Goal: Task Accomplishment & Management: Complete application form

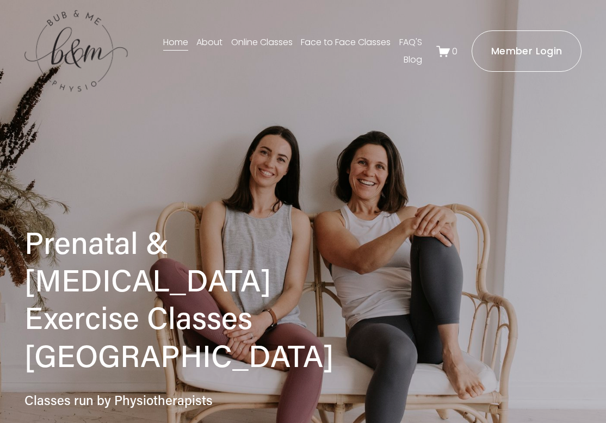
click at [332, 42] on link "Face to Face Classes" at bounding box center [346, 42] width 90 height 17
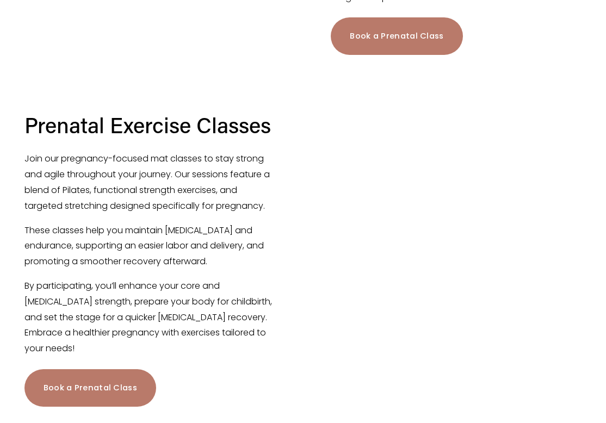
scroll to position [597, 0]
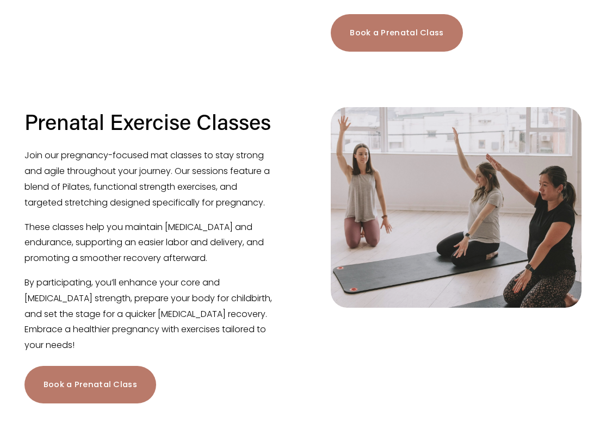
click at [105, 366] on link "Book a Prenatal Class" at bounding box center [90, 385] width 132 height 38
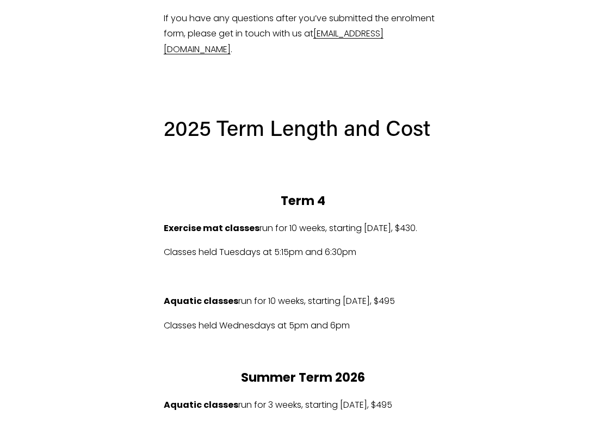
scroll to position [444, 0]
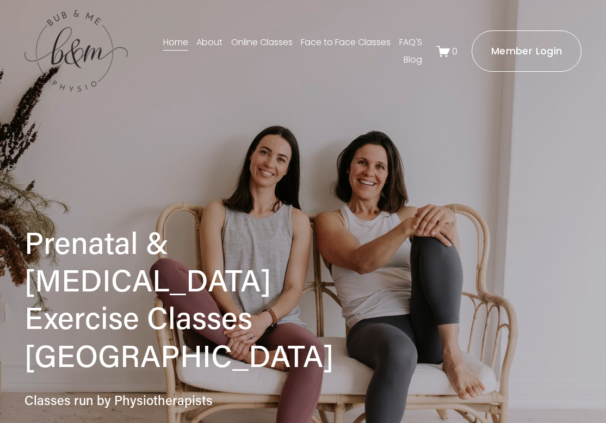
click at [308, 38] on link "Face to Face Classes" at bounding box center [346, 42] width 90 height 17
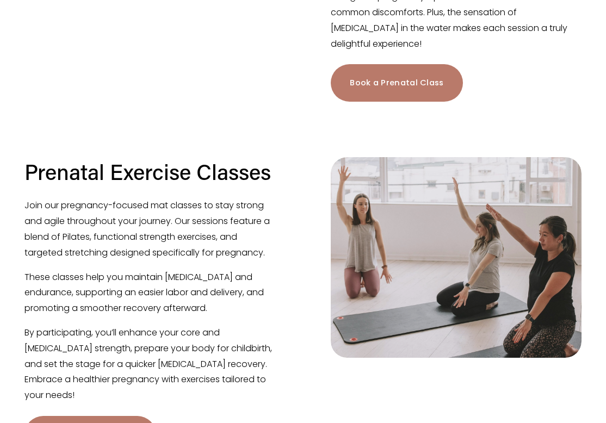
scroll to position [629, 0]
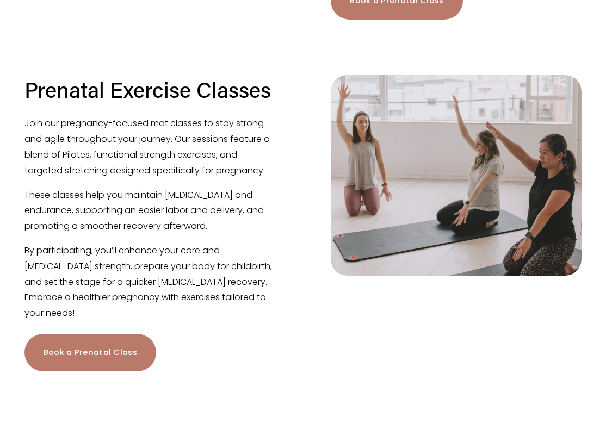
click at [127, 334] on link "Book a Prenatal Class" at bounding box center [90, 353] width 132 height 38
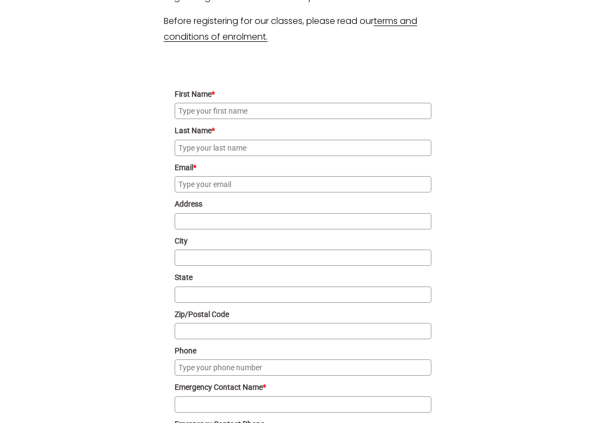
scroll to position [987, 0]
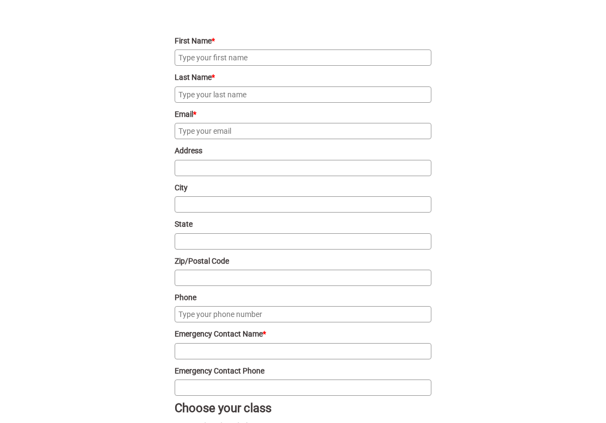
click at [212, 66] on input "First Name *" at bounding box center [303, 57] width 257 height 16
type input "Abbey"
type input "Seckerson"
type input "[EMAIL_ADDRESS][DOMAIN_NAME]"
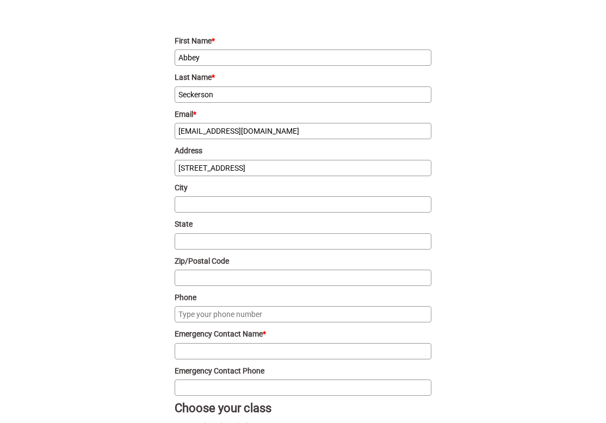
click at [276, 176] on input "[STREET_ADDRESS]" at bounding box center [303, 168] width 257 height 16
click at [275, 176] on input "[STREET_ADDRESS]" at bounding box center [303, 168] width 257 height 16
type input "[STREET_ADDRESS]"
type input "ACT"
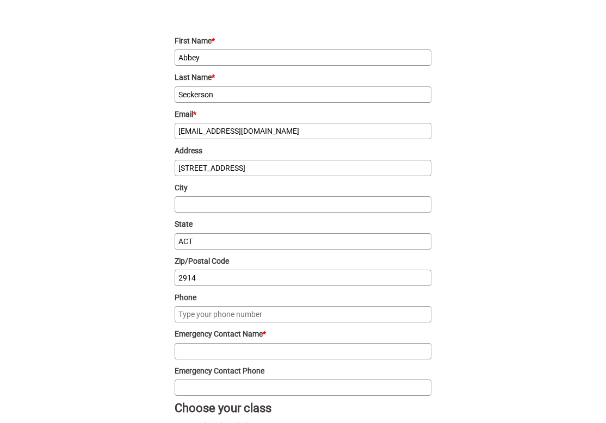
type input "2914"
type input "0415592141"
click at [217, 359] on input "Emergency Contact Name *" at bounding box center [303, 351] width 257 height 16
type input "[PERSON_NAME]"
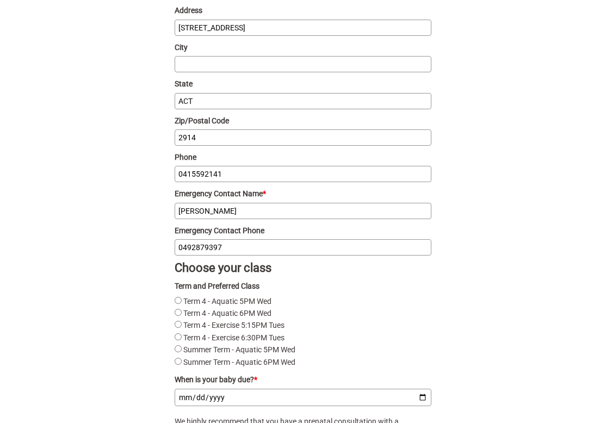
scroll to position [1128, 0]
type input "0492879397"
click at [178, 327] on Tues"] "Term 4 - Exercise 5:15PM Tues" at bounding box center [178, 323] width 7 height 7
radio Tues"] "true"
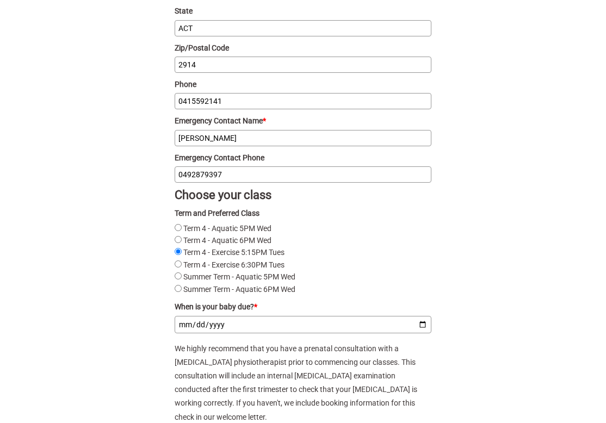
click at [184, 333] on input "When is your baby due? *" at bounding box center [303, 324] width 257 height 17
type input "[DATE]"
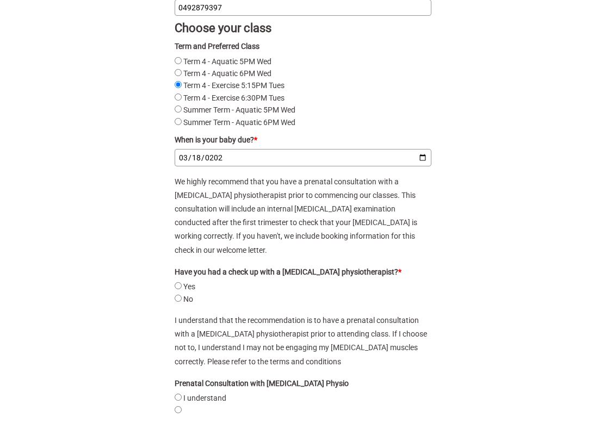
scroll to position [1369, 0]
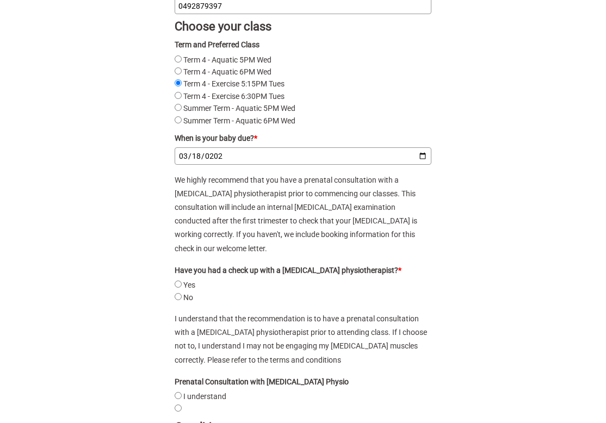
click at [179, 300] on input "No" at bounding box center [178, 296] width 7 height 7
radio input "true"
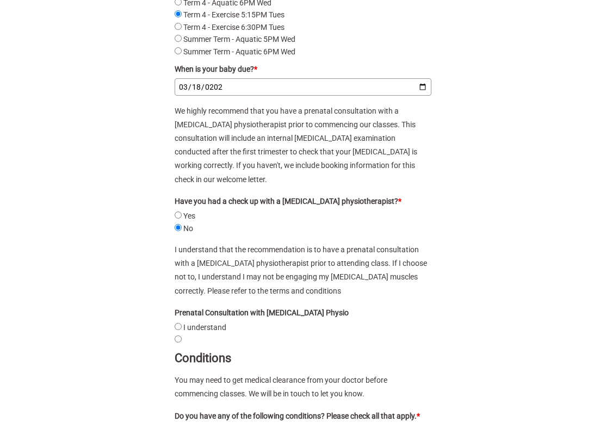
scroll to position [1442, 0]
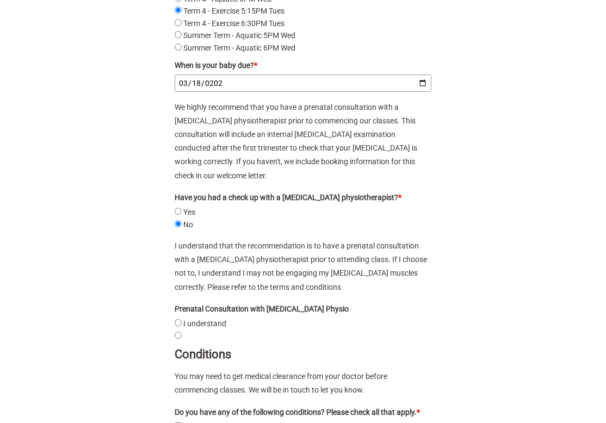
click at [177, 326] on understand"] "I understand" at bounding box center [178, 322] width 7 height 7
radio understand"] "true"
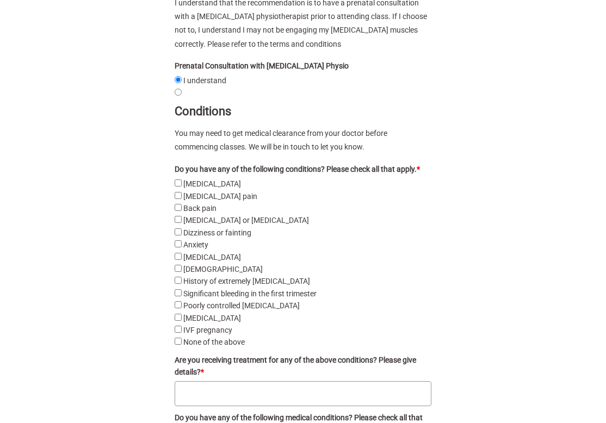
scroll to position [1692, 0]
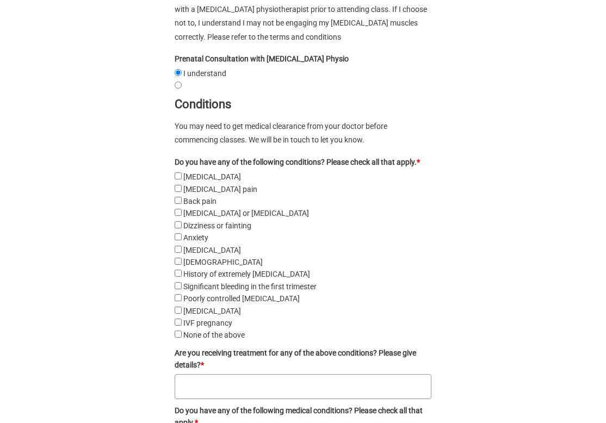
click at [178, 338] on above"] "None of the above" at bounding box center [178, 334] width 7 height 7
checkbox above"] "true"
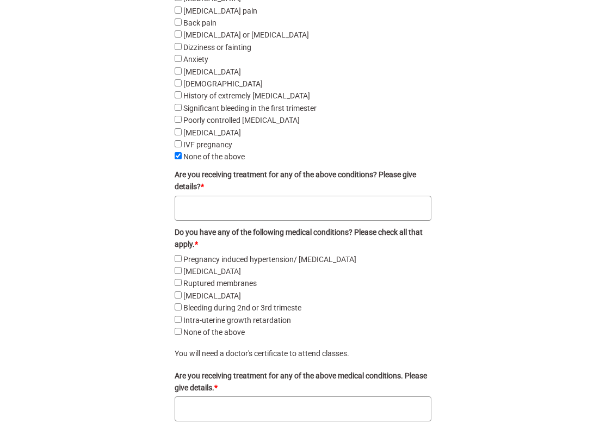
scroll to position [1871, 0]
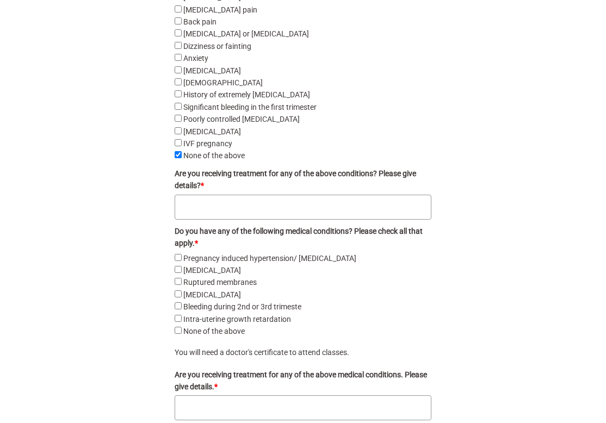
click at [177, 334] on above"] "None of the above" at bounding box center [178, 330] width 7 height 7
checkbox above"] "true"
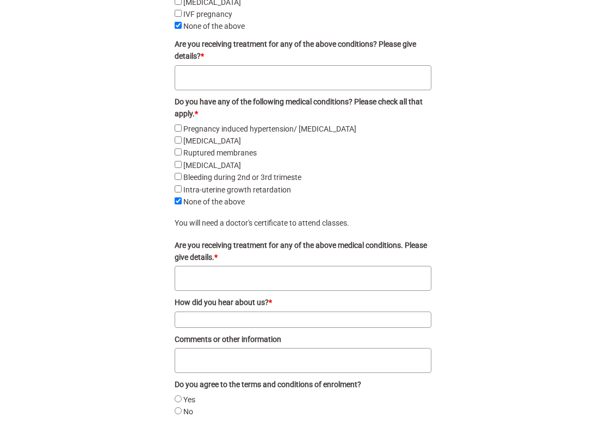
scroll to position [2015, 0]
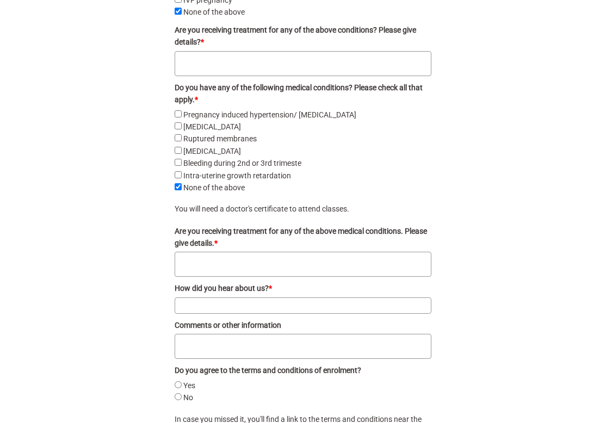
click at [185, 314] on input "How did you hear about us? *" at bounding box center [303, 305] width 257 height 16
type input "R"
drag, startPoint x: 407, startPoint y: 316, endPoint x: 247, endPoint y: 313, distance: 159.3
click at [247, 313] on input "I took your classes during my pregnancy with my son in [DATE]." at bounding box center [303, 305] width 257 height 16
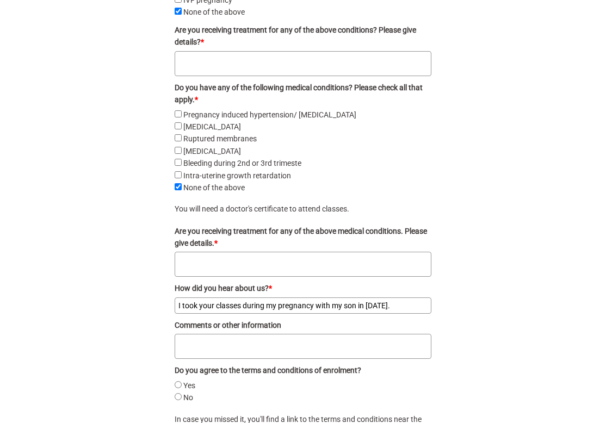
click at [247, 313] on input "I took your classes during my pregnancy with my son in [DATE]." at bounding box center [303, 305] width 257 height 16
click at [383, 312] on input "I took your classes during my pregnancy with my son in [DATE]." at bounding box center [303, 305] width 257 height 16
drag, startPoint x: 403, startPoint y: 312, endPoint x: 214, endPoint y: 312, distance: 188.7
click at [214, 312] on input "I took your classes during my pregnancy with my son in [DATE]." at bounding box center [303, 305] width 257 height 16
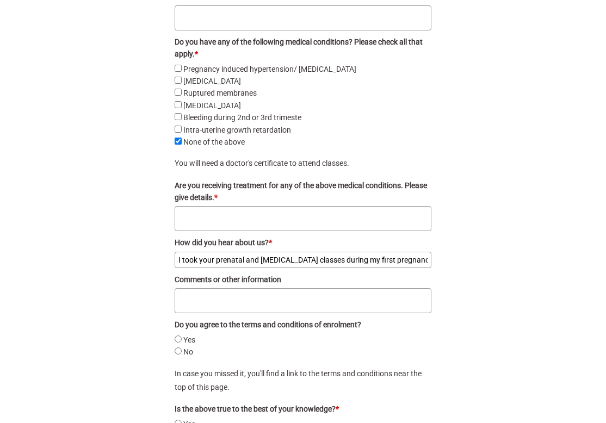
scroll to position [2066, 0]
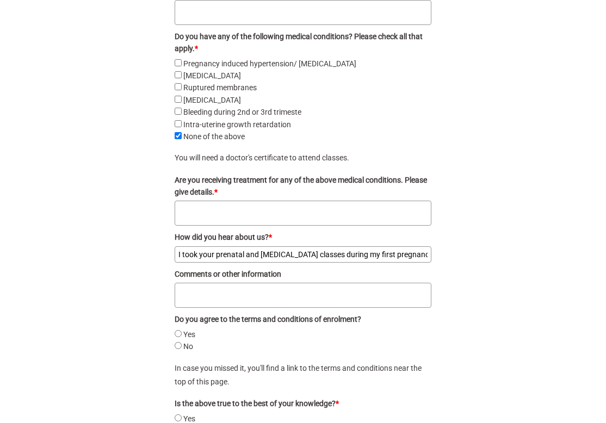
type input "I took your prenatal and [MEDICAL_DATA] classes during my first pregnancy."
click at [176, 349] on input "No" at bounding box center [178, 345] width 7 height 7
radio input "true"
click at [178, 337] on input "Yes" at bounding box center [178, 333] width 7 height 7
radio input "true"
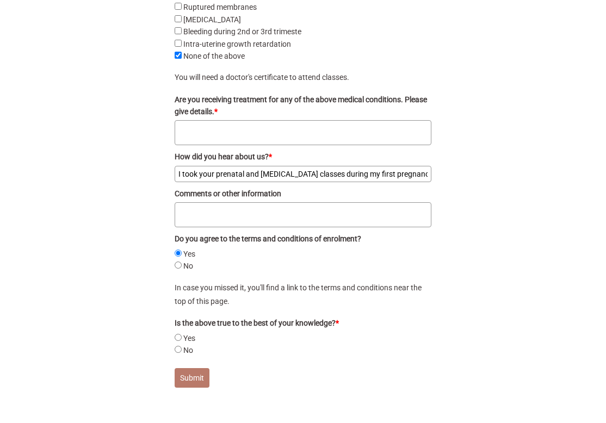
scroll to position [2158, 0]
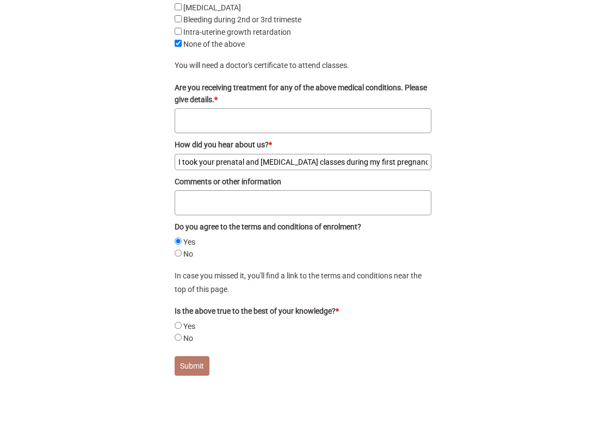
click at [178, 329] on input "Yes" at bounding box center [178, 325] width 7 height 7
radio input "true"
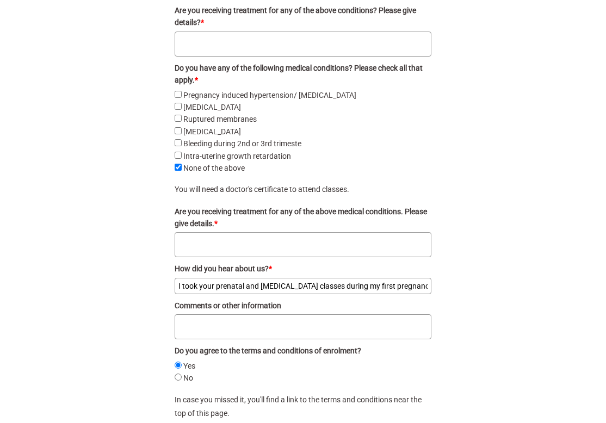
scroll to position [2256, 0]
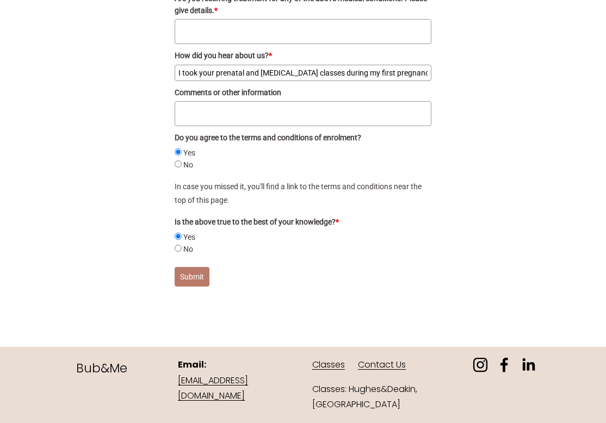
click at [198, 277] on button "Submit" at bounding box center [192, 277] width 35 height 20
type input "Seckerson"
checkbox pain "false"
checkbox pre-eclampsia "false"
radio input "true"
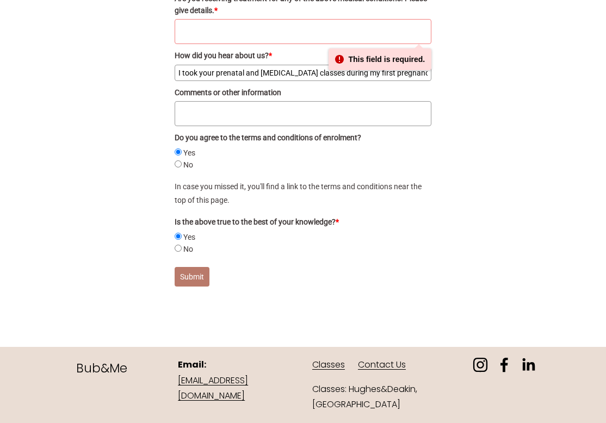
click at [242, 20] on textarea "Are you receiving treatment for any of the above medical conditions. Please giv…" at bounding box center [303, 31] width 257 height 25
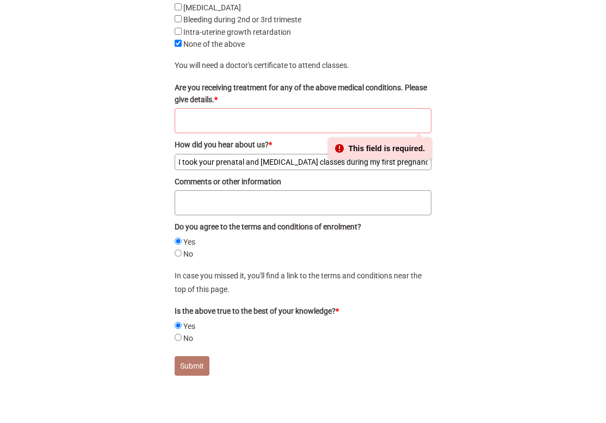
scroll to position [2157, 0]
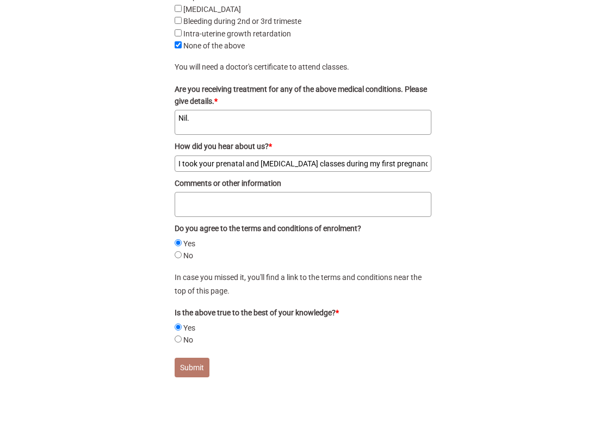
type textarea "Nil."
click at [195, 377] on button "Submit" at bounding box center [192, 368] width 35 height 20
checkbox pain "false"
checkbox pre-eclampsia "false"
radio input "true"
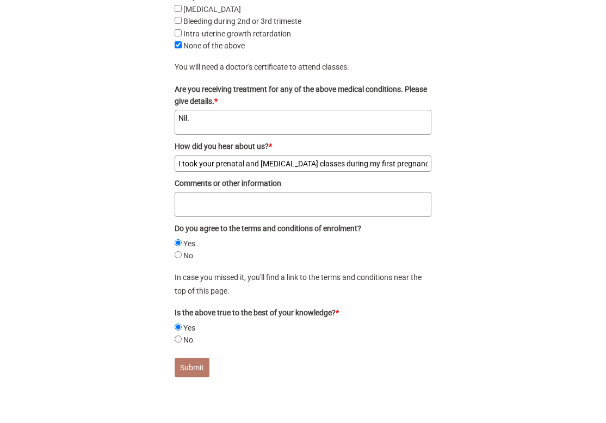
click at [195, 372] on button "Submit" at bounding box center [192, 368] width 35 height 20
checkbox pain "false"
checkbox pre-eclampsia "false"
radio input "true"
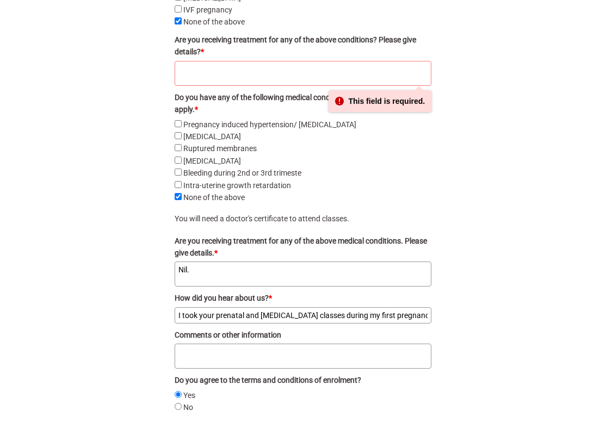
scroll to position [1957, 0]
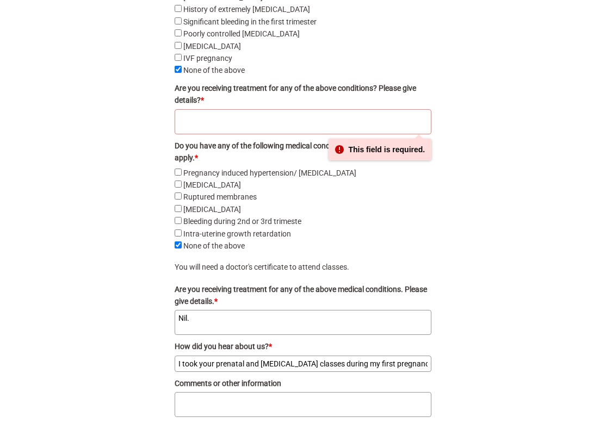
click at [208, 127] on textarea "Are you receiving treatment for any of the above conditions? Please give detail…" at bounding box center [303, 121] width 257 height 25
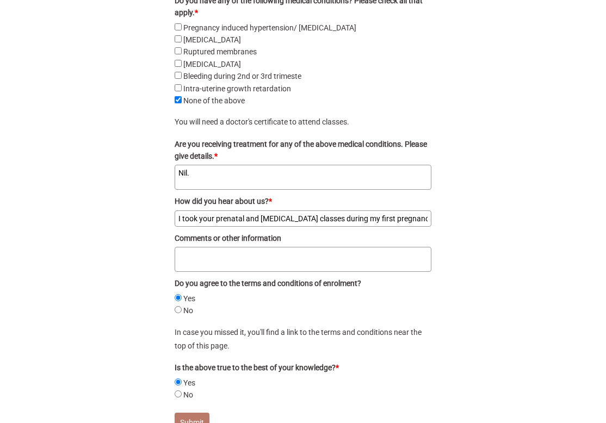
scroll to position [2256, 0]
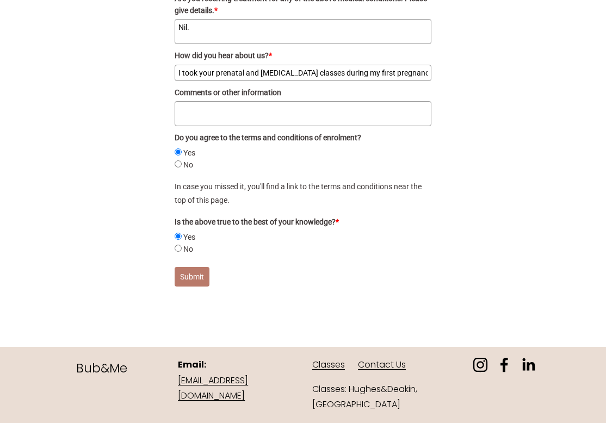
type textarea "Nil."
click at [188, 271] on button "Submit" at bounding box center [192, 277] width 35 height 20
checkbox pain "false"
type textarea "Nil."
checkbox pre-eclampsia "false"
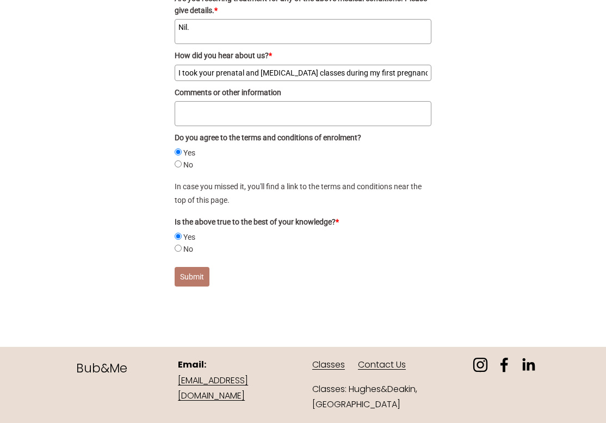
radio input "true"
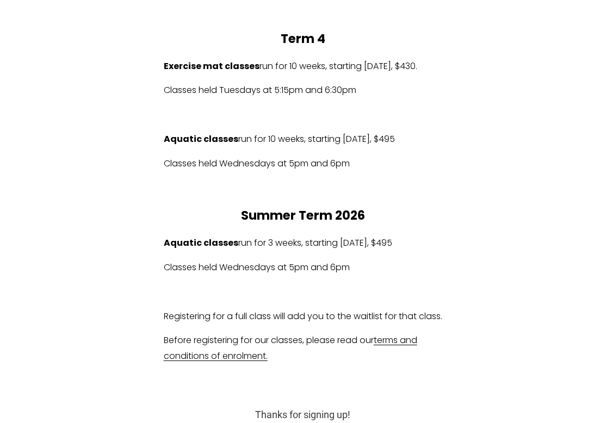
scroll to position [767, 0]
